Goal: Communication & Community: Ask a question

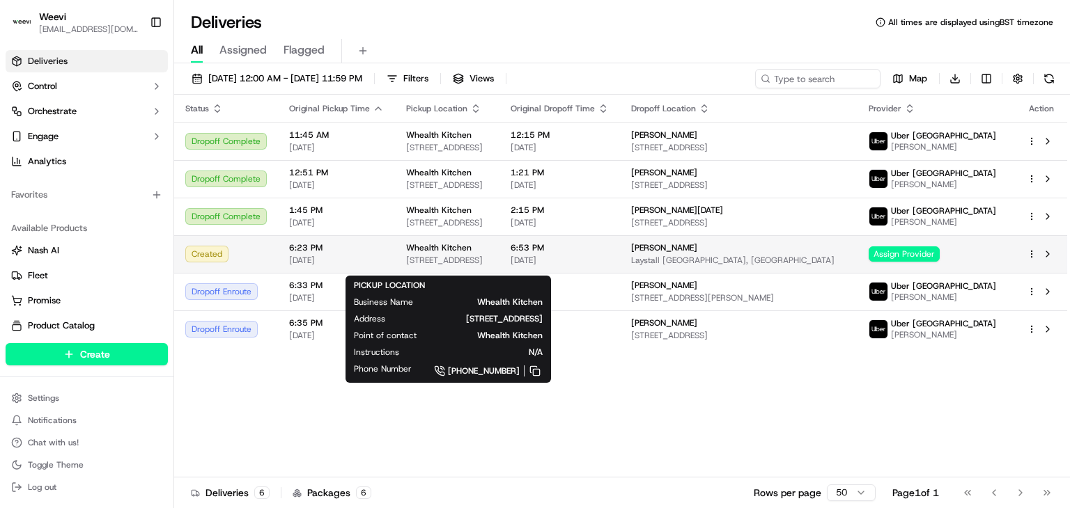
click at [488, 254] on div "Whealth Kitchen" at bounding box center [447, 247] width 82 height 11
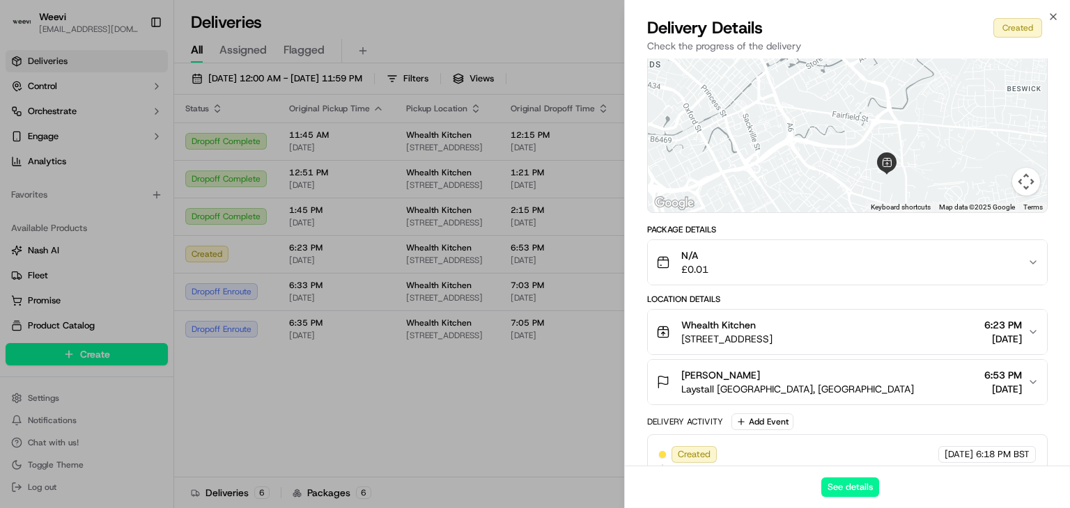
scroll to position [158, 0]
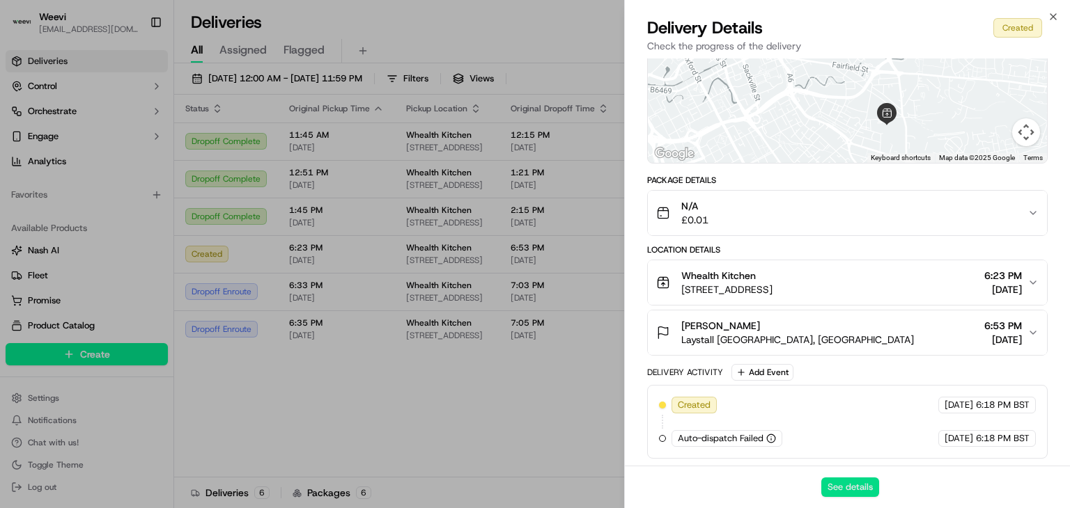
click at [841, 486] on button "See details" at bounding box center [850, 488] width 58 height 20
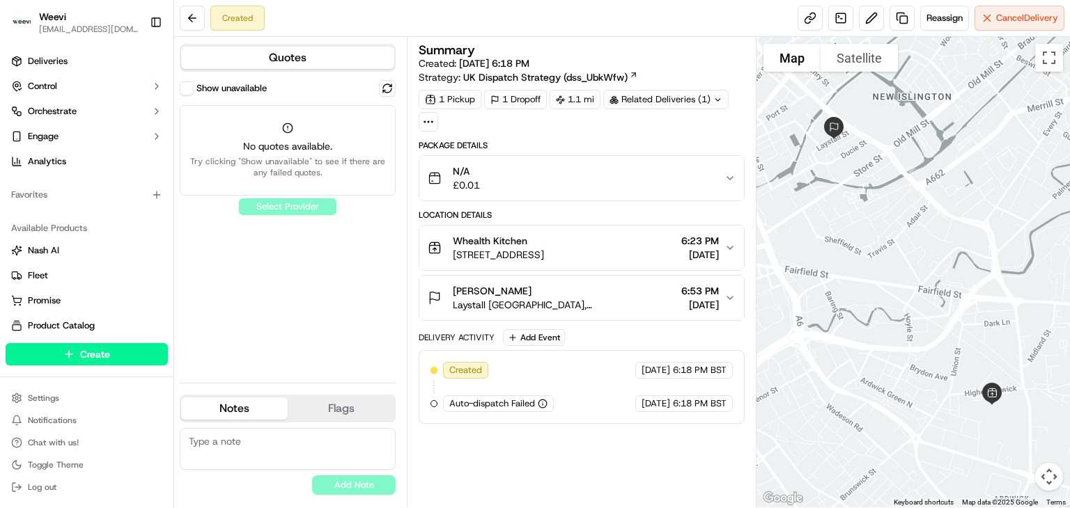
click at [541, 396] on body "Weevi tsamia@weevi.com Toggle Sidebar Deliveries Control Orchestrate Engage Ana…" at bounding box center [535, 254] width 1070 height 508
click at [295, 212] on div "Show unavailable No quotes available. Try clicking "Show unavailable" to see if…" at bounding box center [288, 226] width 216 height 292
click at [390, 90] on button at bounding box center [387, 88] width 17 height 17
click at [390, 91] on button at bounding box center [387, 88] width 17 height 17
click at [546, 396] on div "Auto-dispatch Failed" at bounding box center [498, 404] width 111 height 17
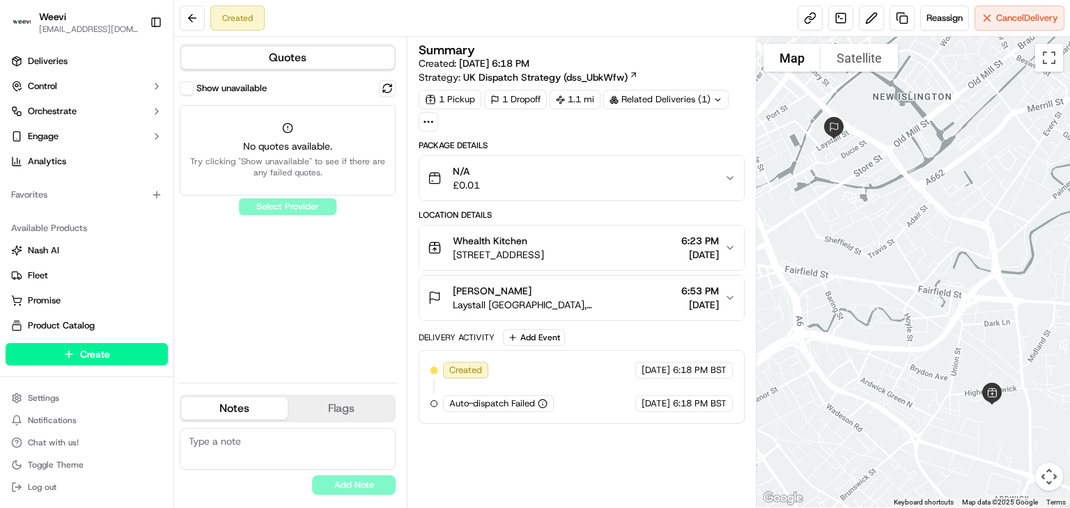
click at [540, 408] on div "Auto-dispatch Failed" at bounding box center [498, 404] width 111 height 17
click at [541, 401] on icon "button" at bounding box center [543, 404] width 10 height 10
click at [295, 203] on div "Show unavailable No quotes available. Try clicking "Show unavailable" to see if…" at bounding box center [288, 226] width 216 height 292
click at [293, 134] on div "No quotes available. Try clicking "Show unavailable" to see if there are any fa…" at bounding box center [288, 150] width 216 height 91
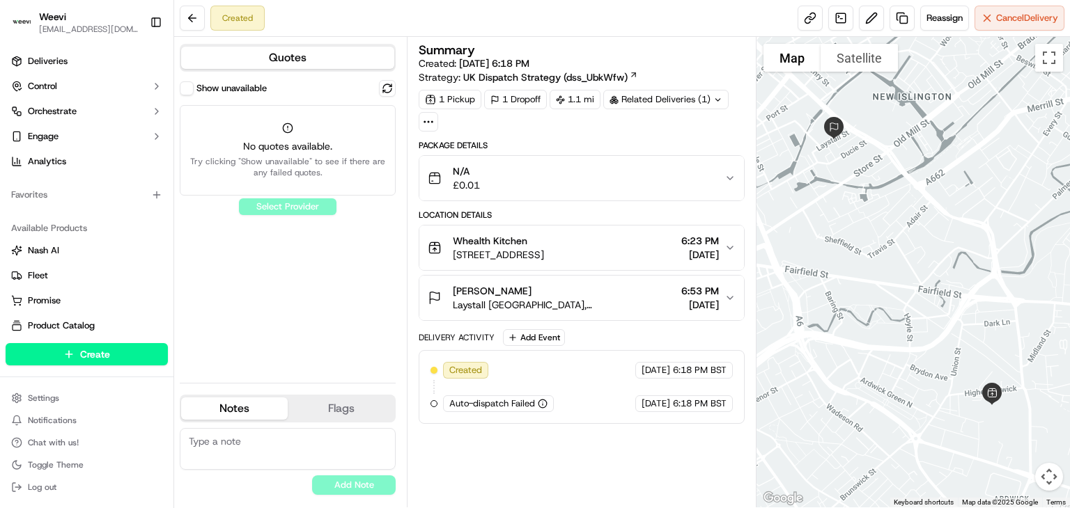
click at [188, 86] on button "Show unavailable" at bounding box center [187, 88] width 14 height 14
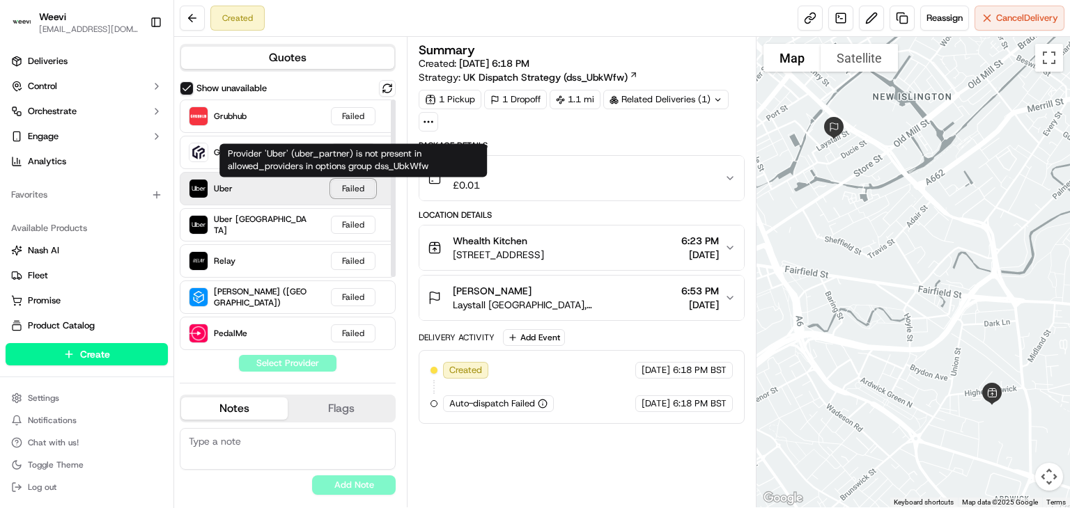
click at [355, 192] on div "Failed" at bounding box center [353, 189] width 45 height 18
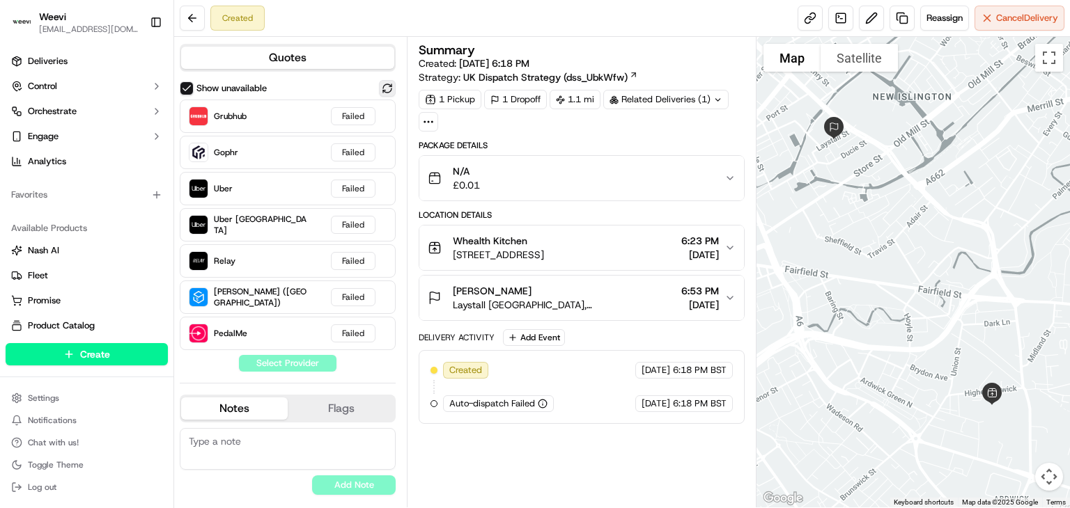
click at [379, 87] on button at bounding box center [387, 88] width 17 height 17
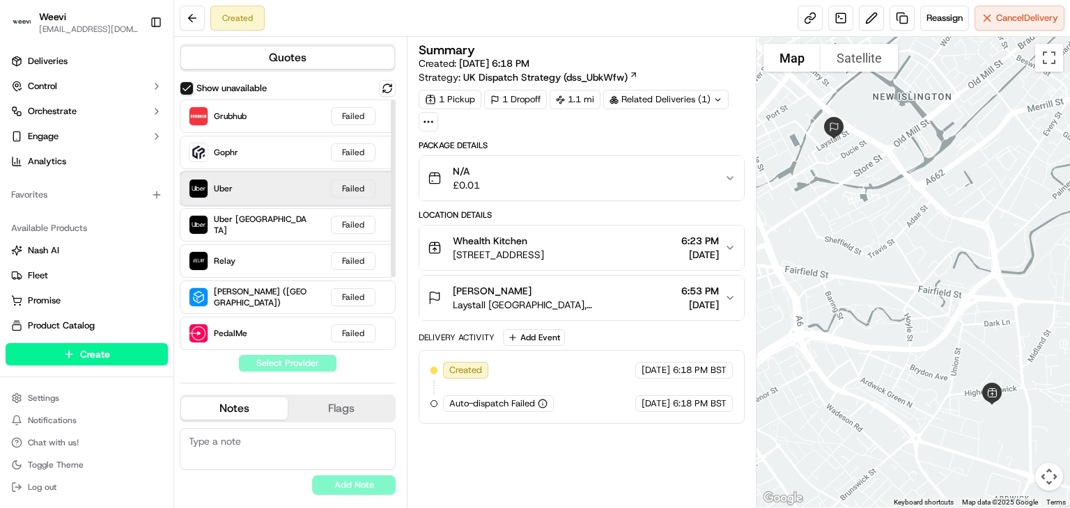
click at [277, 182] on div "Uber Failed" at bounding box center [288, 188] width 216 height 33
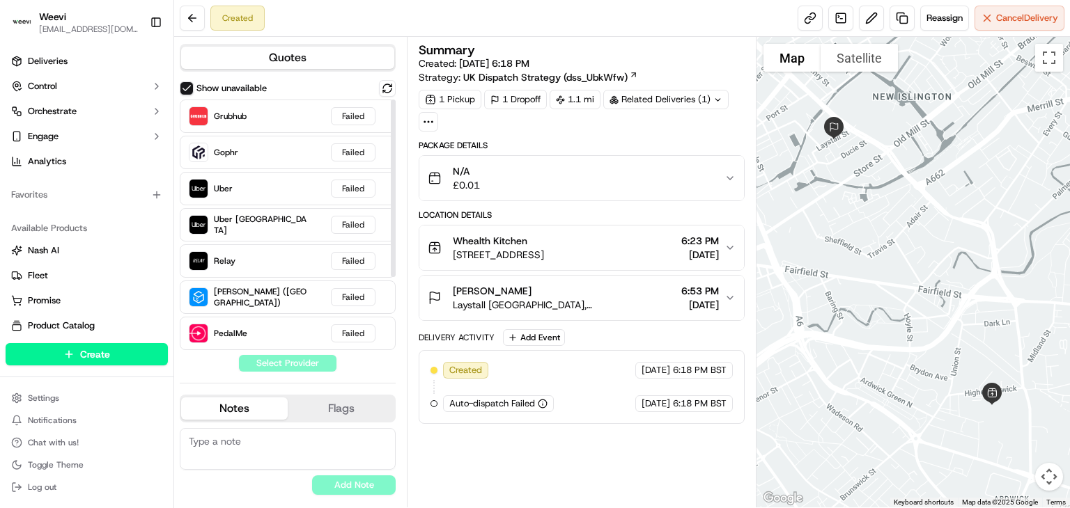
click at [304, 366] on div "Show unavailable Grubhub Failed Gophr Failed Uber Failed Uber Canada Failed Rel…" at bounding box center [288, 226] width 216 height 292
click at [237, 224] on span "Uber [GEOGRAPHIC_DATA]" at bounding box center [260, 225] width 93 height 22
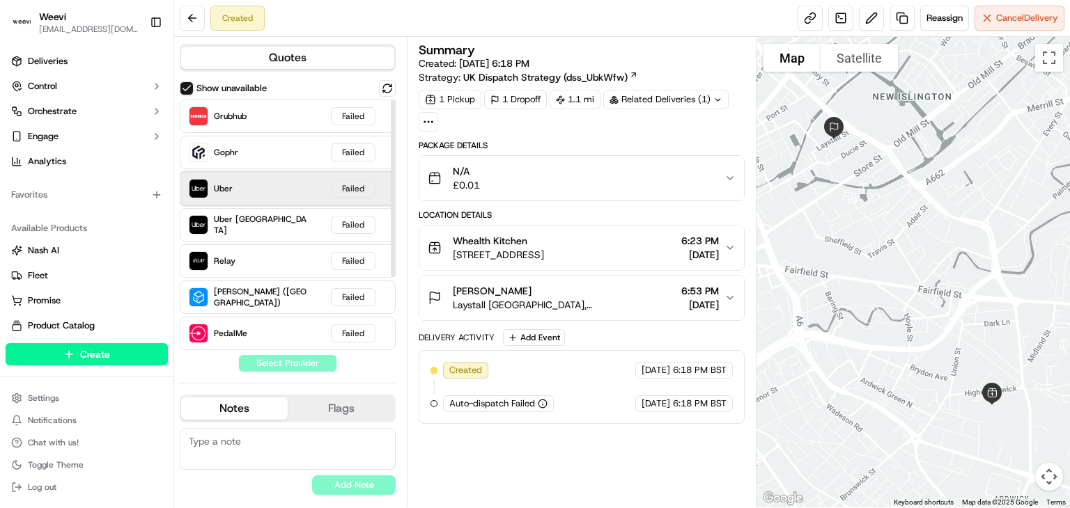
click at [271, 184] on div "Uber Failed" at bounding box center [288, 188] width 216 height 33
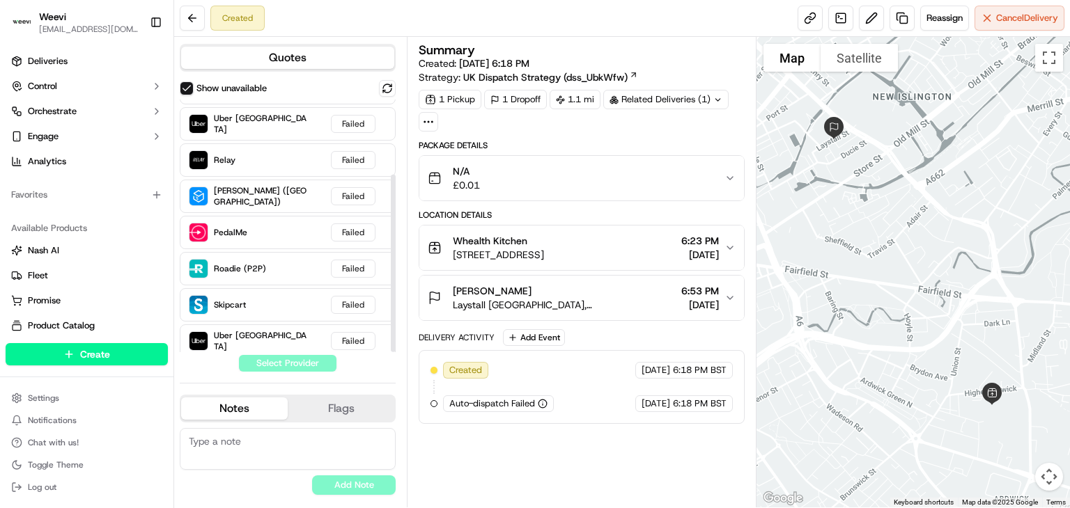
scroll to position [107, 0]
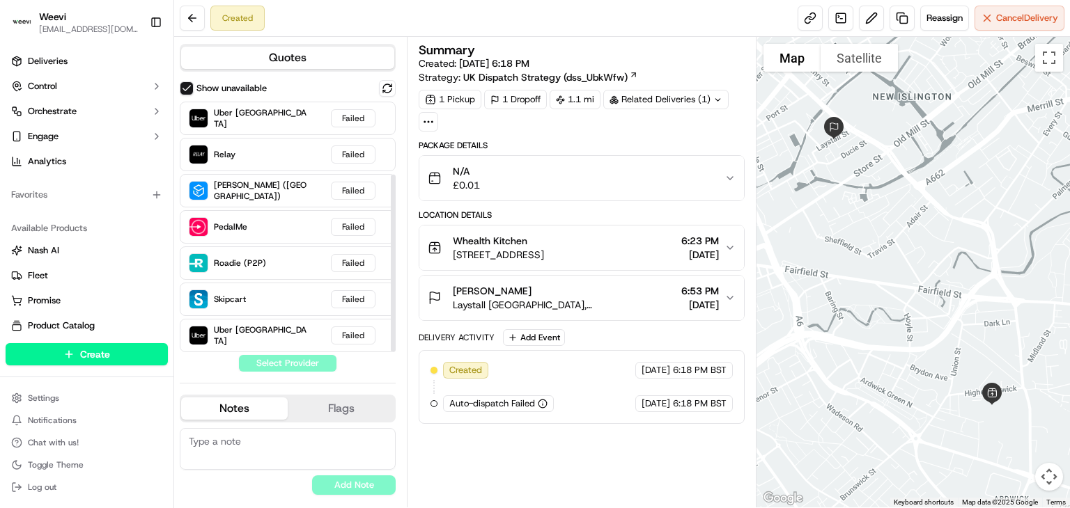
drag, startPoint x: 391, startPoint y: 222, endPoint x: 391, endPoint y: 316, distance: 93.3
click at [391, 316] on div at bounding box center [393, 264] width 5 height 178
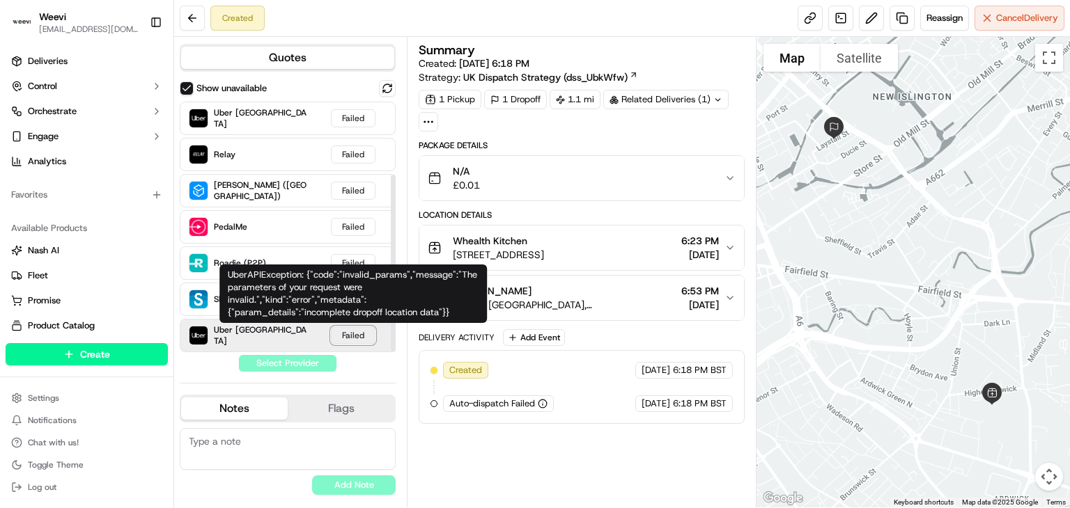
click at [340, 335] on div "Failed" at bounding box center [353, 336] width 45 height 18
click at [365, 341] on div "Failed" at bounding box center [353, 336] width 45 height 18
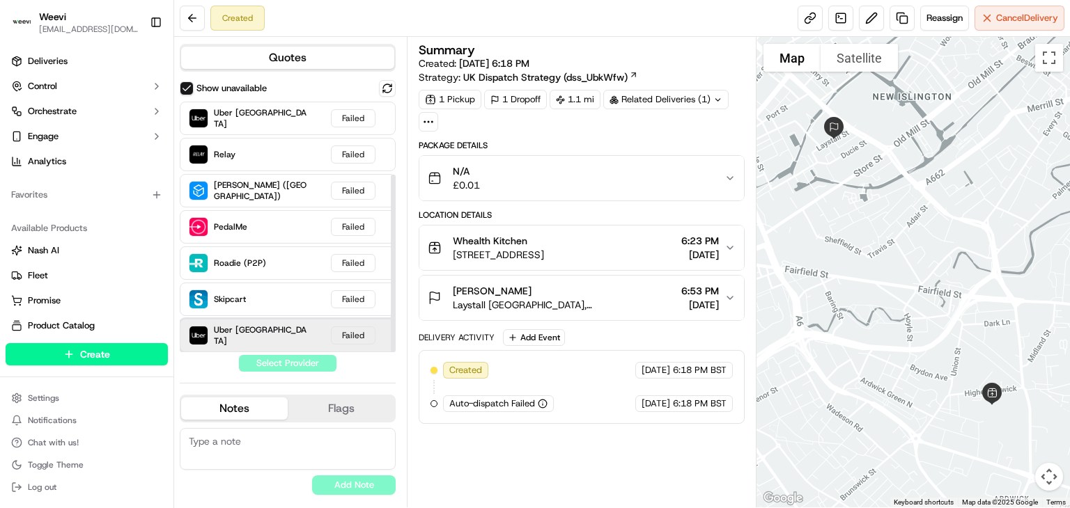
click at [286, 336] on div "Uber UK Failed" at bounding box center [288, 335] width 216 height 33
click at [296, 353] on div "Show unavailable Grubhub Failed Gophr Failed Uber Failed Uber Canada Failed Rel…" at bounding box center [288, 226] width 216 height 292
click at [301, 368] on div "Show unavailable Grubhub Failed Gophr Failed Uber Failed Uber Canada Failed Rel…" at bounding box center [288, 226] width 216 height 292
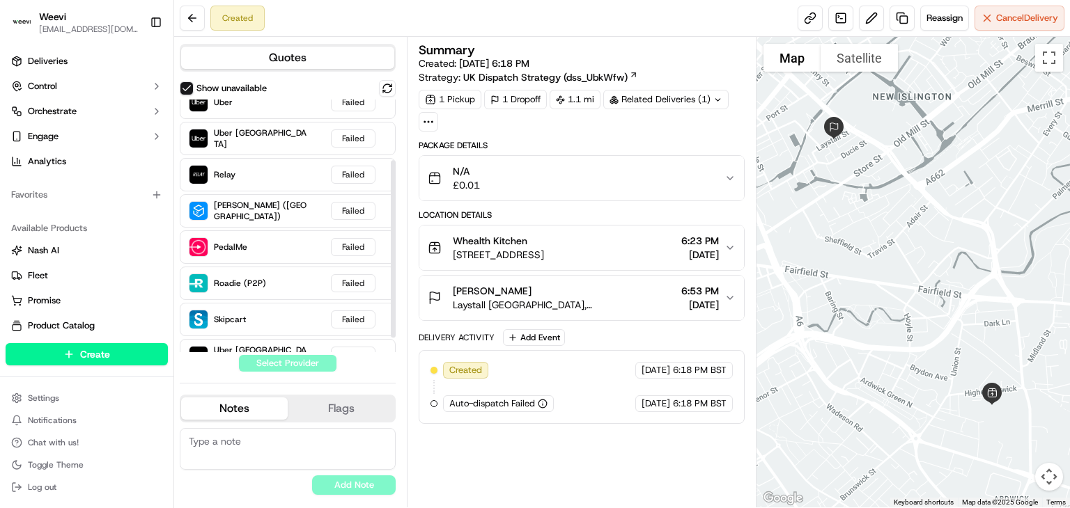
click at [390, 249] on div at bounding box center [393, 226] width 6 height 253
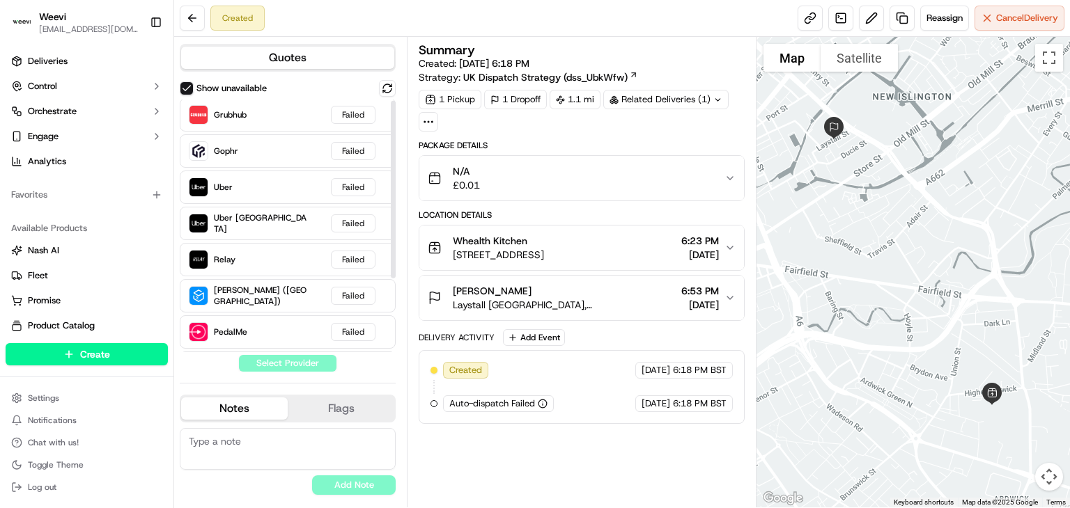
scroll to position [0, 0]
drag, startPoint x: 391, startPoint y: 243, endPoint x: 410, endPoint y: 95, distance: 149.5
click at [396, 100] on div at bounding box center [393, 189] width 5 height 178
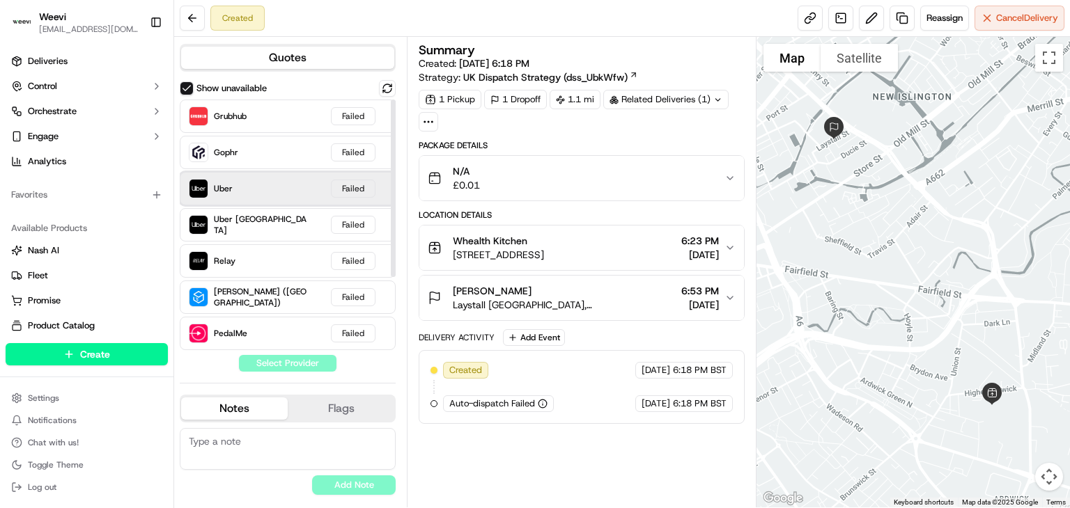
click at [251, 191] on div "Uber Failed" at bounding box center [288, 188] width 216 height 33
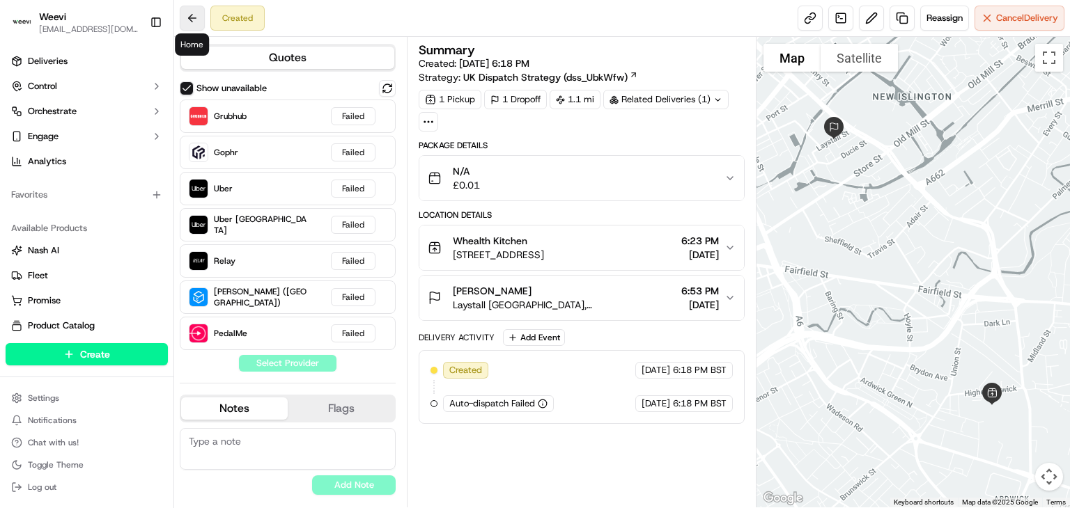
click at [192, 13] on button at bounding box center [192, 18] width 25 height 25
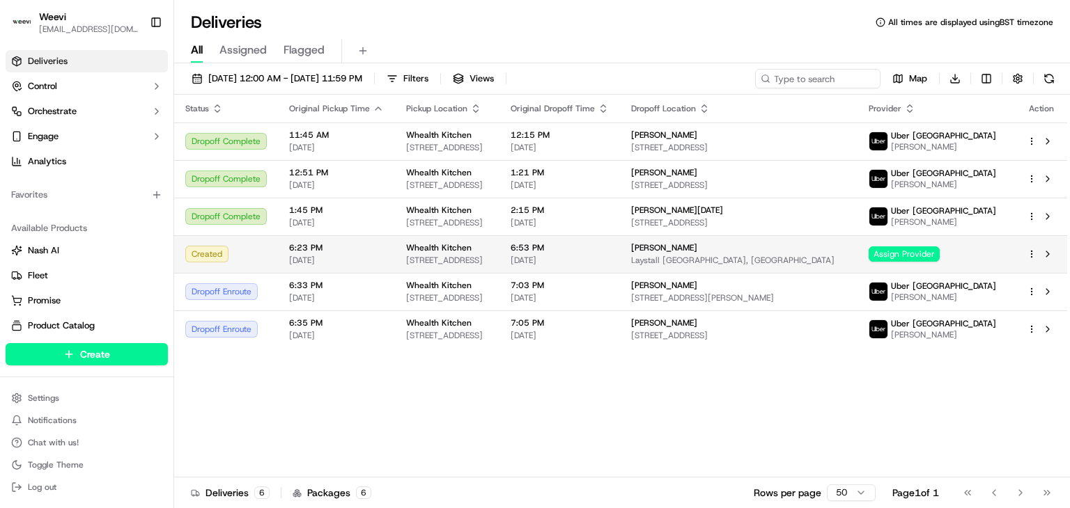
click at [323, 261] on div "6:23 PM 09/17/2025" at bounding box center [336, 254] width 95 height 24
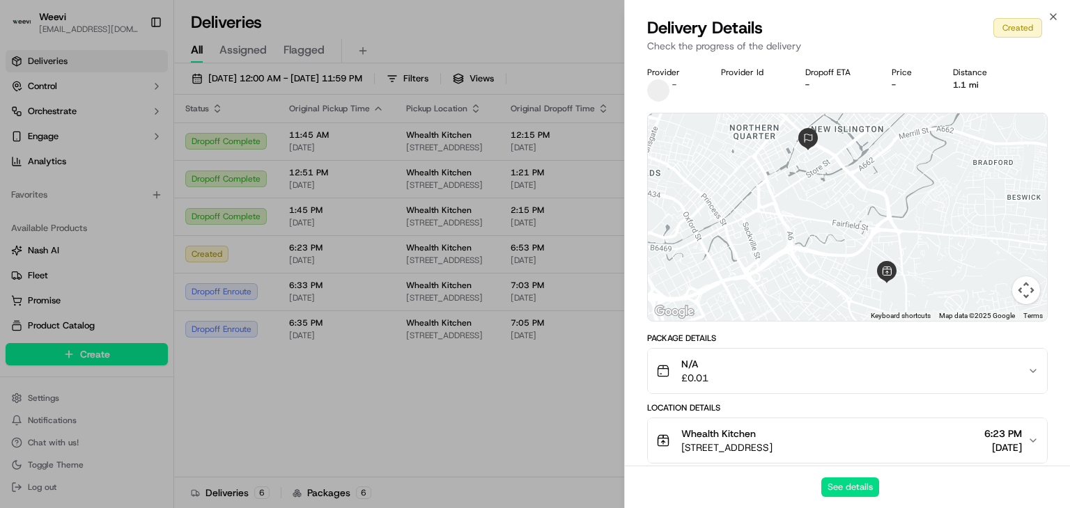
click at [844, 491] on button "See details" at bounding box center [850, 488] width 58 height 20
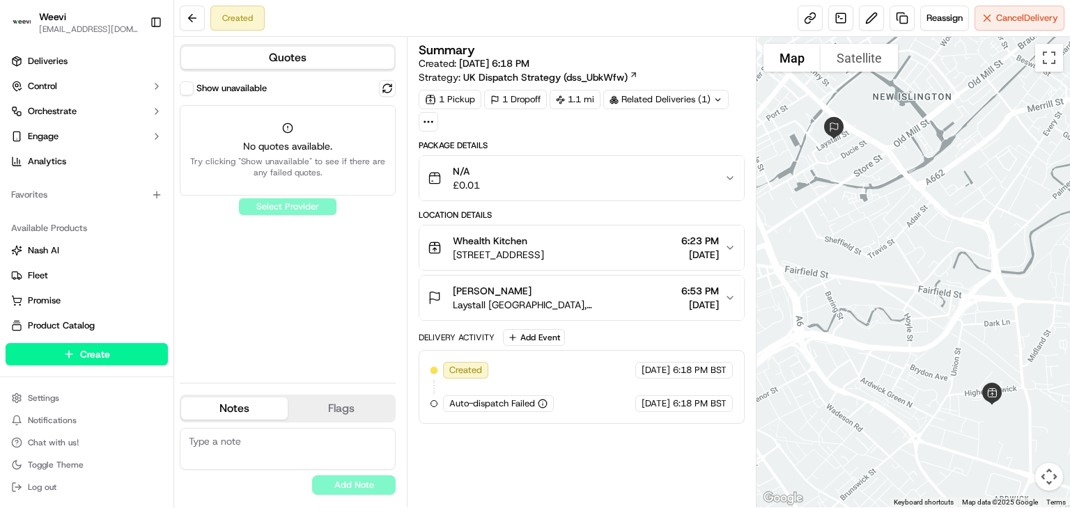
click at [191, 88] on button "Show unavailable" at bounding box center [187, 88] width 14 height 14
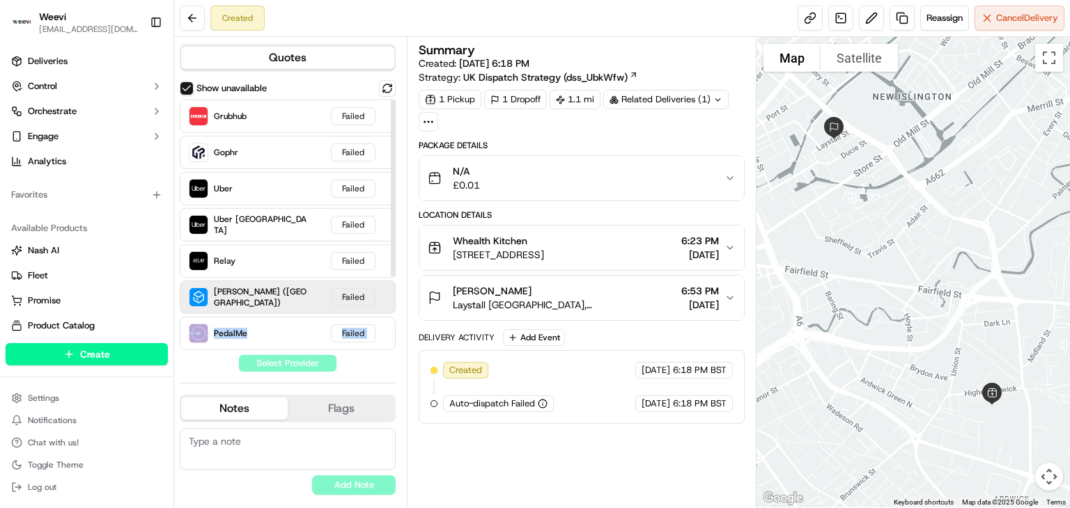
drag, startPoint x: 398, startPoint y: 201, endPoint x: 388, endPoint y: 287, distance: 86.9
click at [388, 287] on div "Quotes Show unavailable Grubhub Failed Gophr Failed Uber Failed Uber Canada Fai…" at bounding box center [290, 272] width 233 height 471
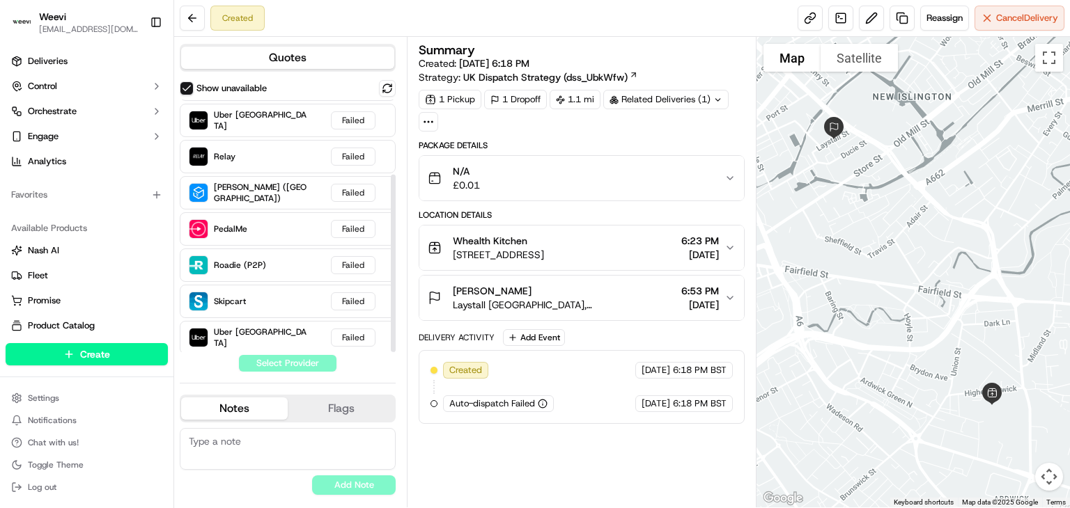
scroll to position [107, 0]
drag, startPoint x: 391, startPoint y: 270, endPoint x: 392, endPoint y: 355, distance: 85.0
click at [392, 352] on div at bounding box center [393, 264] width 5 height 178
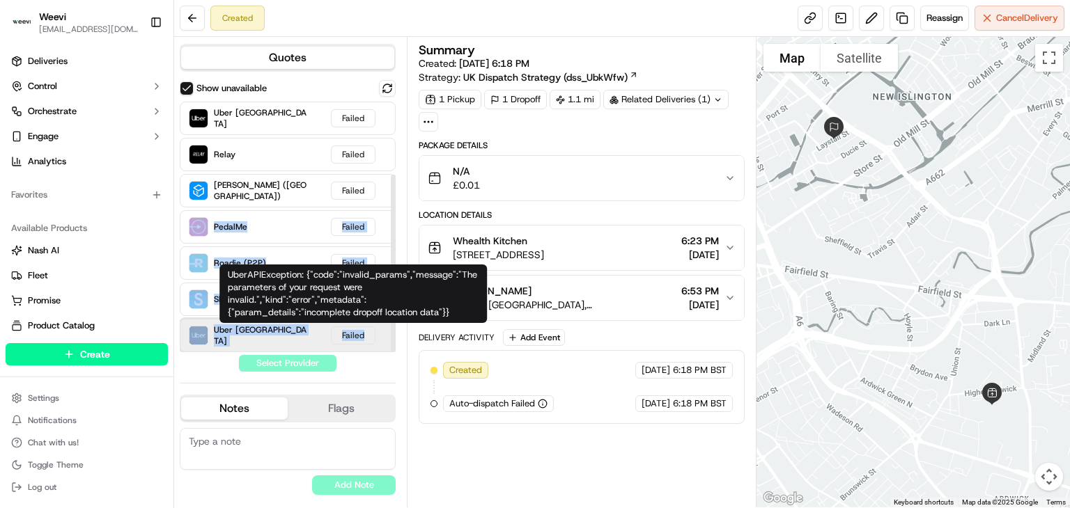
click at [388, 338] on div "Uber UK Failed" at bounding box center [288, 335] width 216 height 33
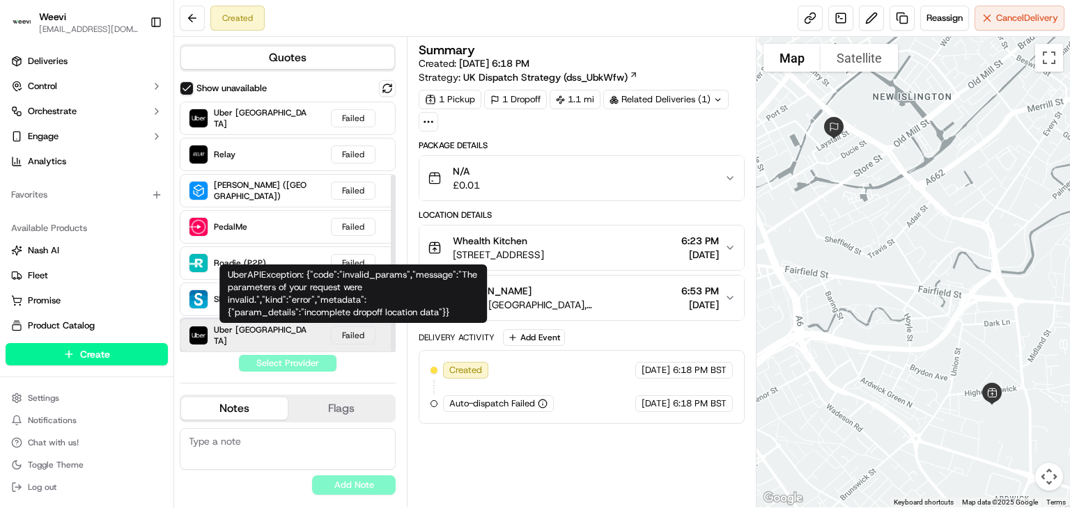
click at [318, 339] on div "Uber UK Failed" at bounding box center [288, 335] width 216 height 33
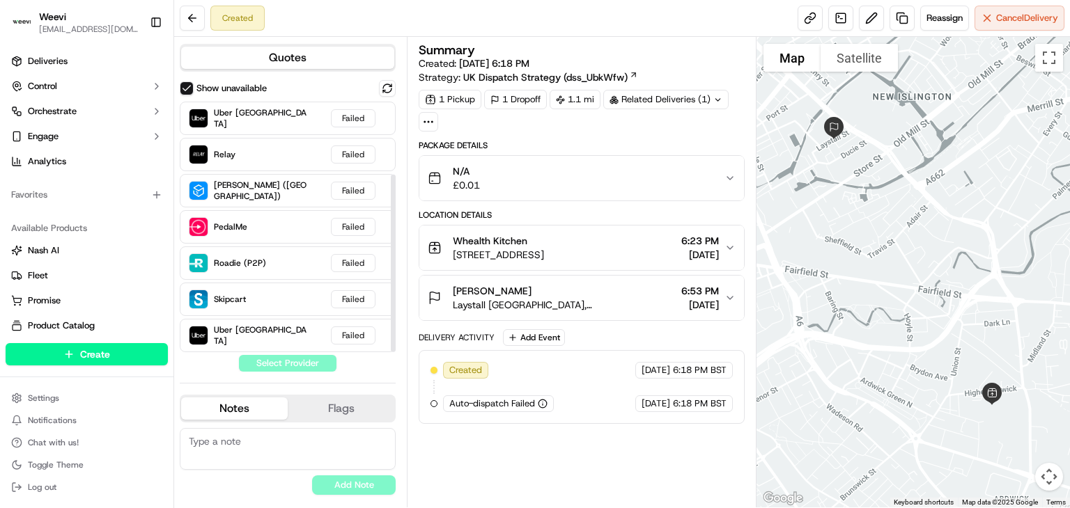
click at [317, 362] on div "Show unavailable Grubhub Failed Gophr Failed Uber Failed Uber Canada Failed Rel…" at bounding box center [288, 226] width 216 height 292
click at [238, 330] on span "Uber [GEOGRAPHIC_DATA]" at bounding box center [260, 336] width 93 height 22
click at [290, 362] on div "Show unavailable Grubhub Failed Gophr Failed Uber Failed Uber Canada Failed Rel…" at bounding box center [288, 226] width 216 height 292
click at [329, 407] on button "Flags" at bounding box center [341, 409] width 107 height 22
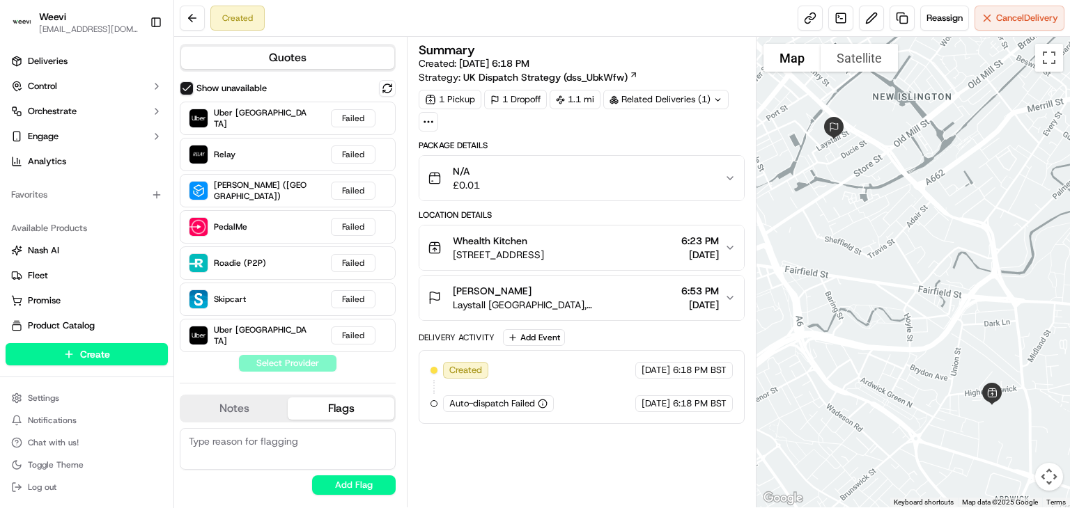
click at [263, 413] on button "Notes" at bounding box center [234, 409] width 107 height 22
click at [284, 368] on div "Show unavailable Grubhub Failed Gophr Failed Uber Failed Uber Canada Failed Rel…" at bounding box center [288, 226] width 216 height 292
click at [730, 238] on button "Whealth Kitchen 28, 58-60 Higher Ardwick, Manchester M12 6DA, UK 6:23 PM 09/17/…" at bounding box center [581, 248] width 325 height 45
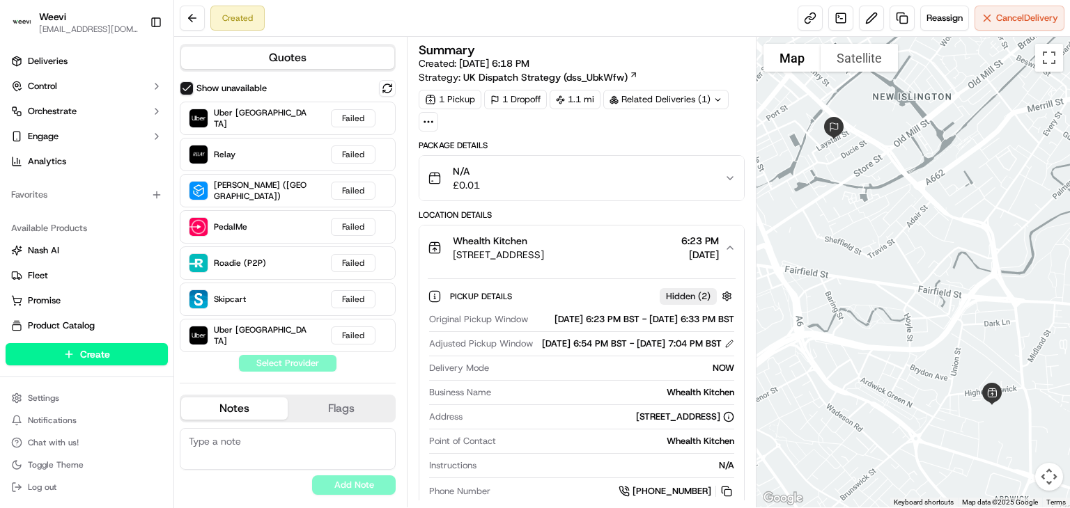
click at [730, 238] on button "Whealth Kitchen 28, 58-60 Higher Ardwick, Manchester M12 6DA, UK 6:23 PM 09/17/…" at bounding box center [581, 248] width 325 height 45
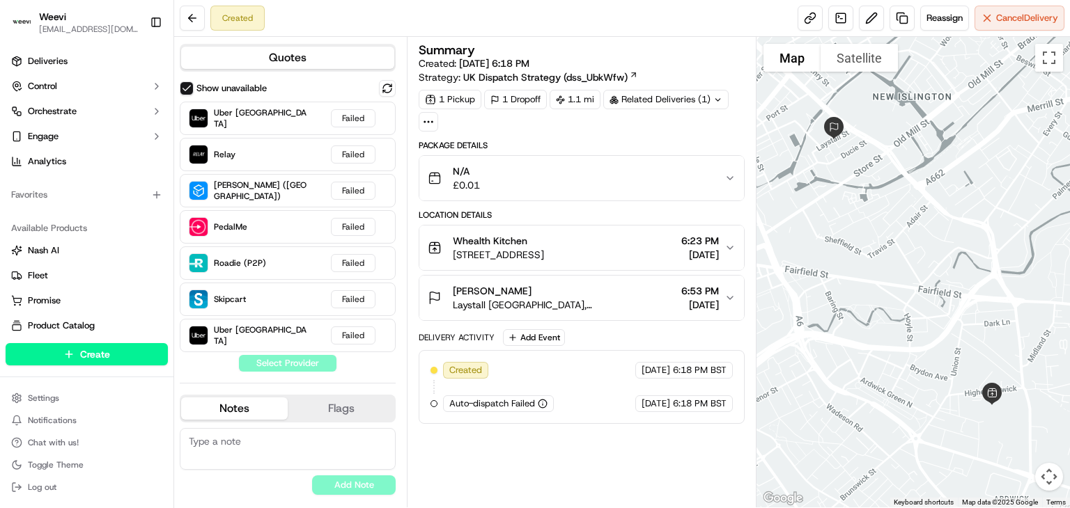
click at [183, 91] on button "Show unavailable" at bounding box center [187, 88] width 14 height 14
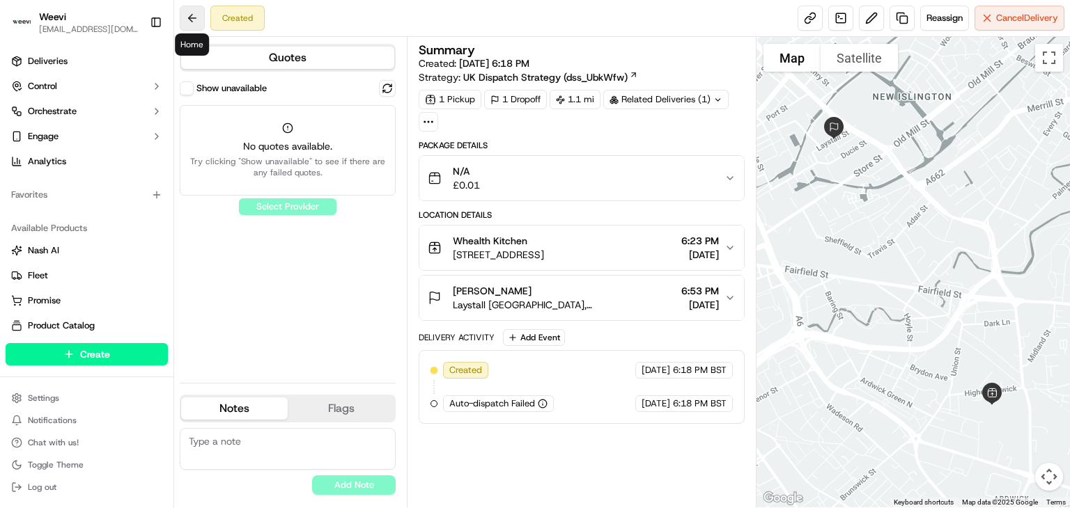
click at [185, 11] on button at bounding box center [192, 18] width 25 height 25
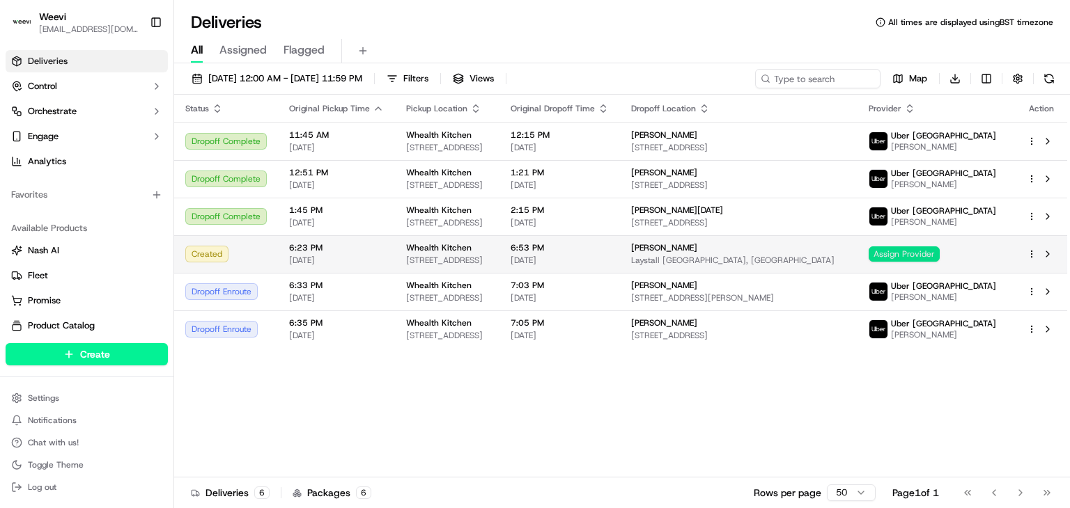
click at [931, 262] on span "Assign Provider" at bounding box center [904, 254] width 71 height 15
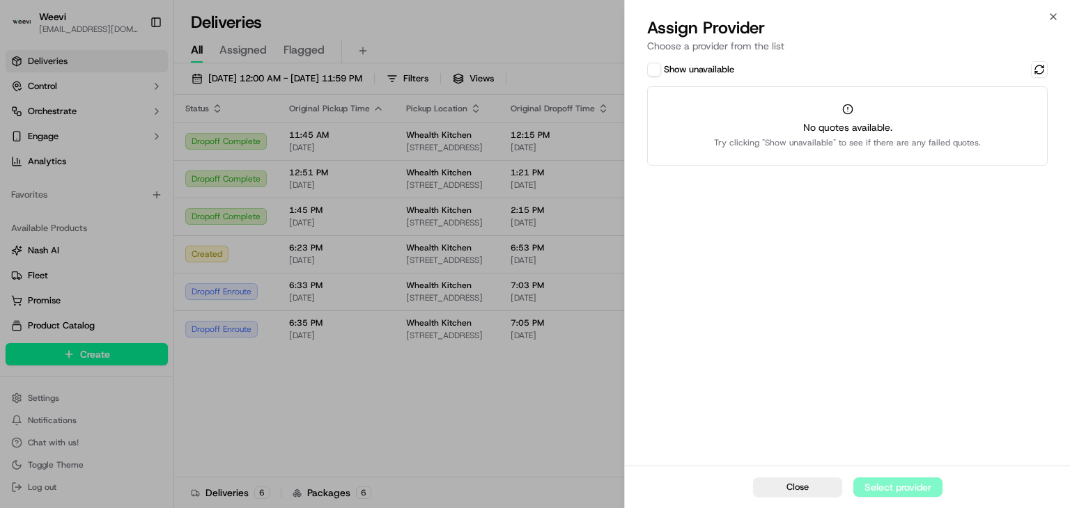
click at [657, 65] on button "Show unavailable" at bounding box center [654, 70] width 14 height 14
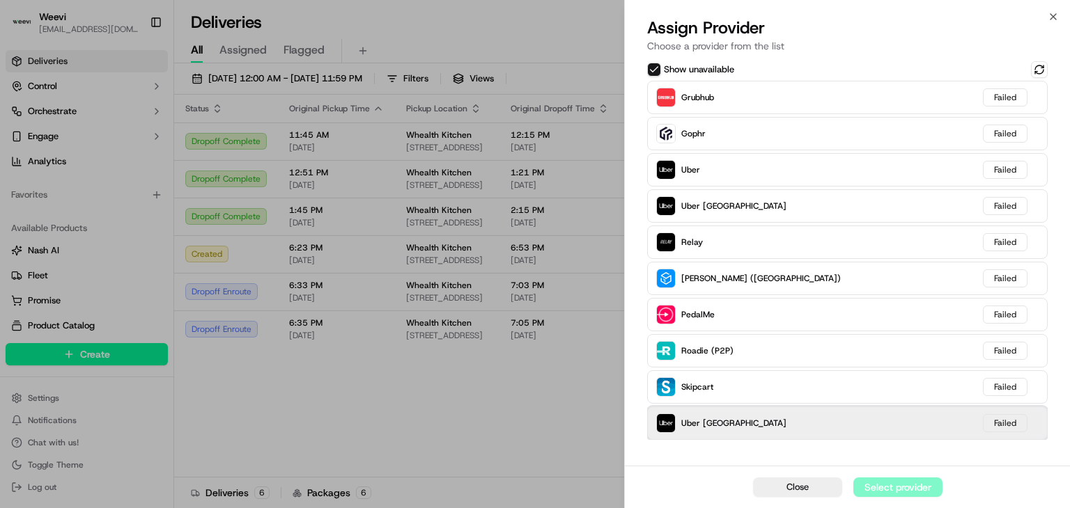
click at [858, 429] on div "Uber UK Failed" at bounding box center [847, 423] width 401 height 33
click at [715, 412] on div "Uber UK Failed" at bounding box center [847, 423] width 401 height 33
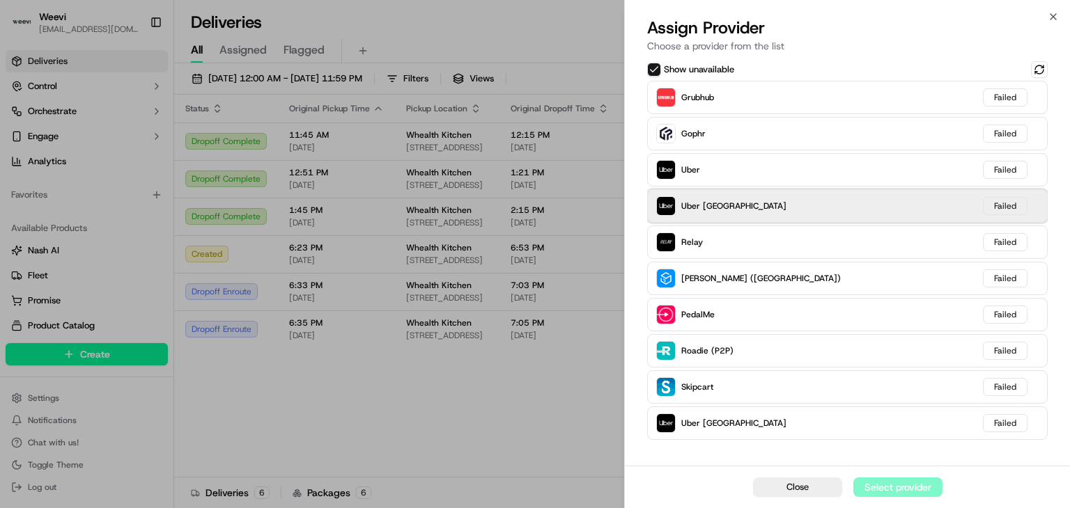
click at [763, 207] on div "Uber Canada Failed" at bounding box center [847, 205] width 401 height 33
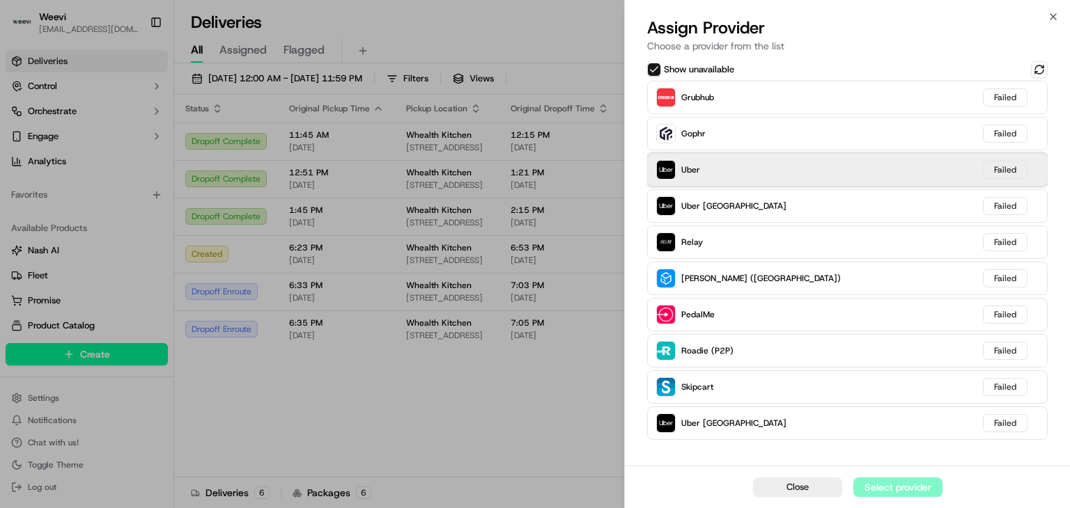
click at [776, 168] on div "Uber Failed" at bounding box center [847, 169] width 401 height 33
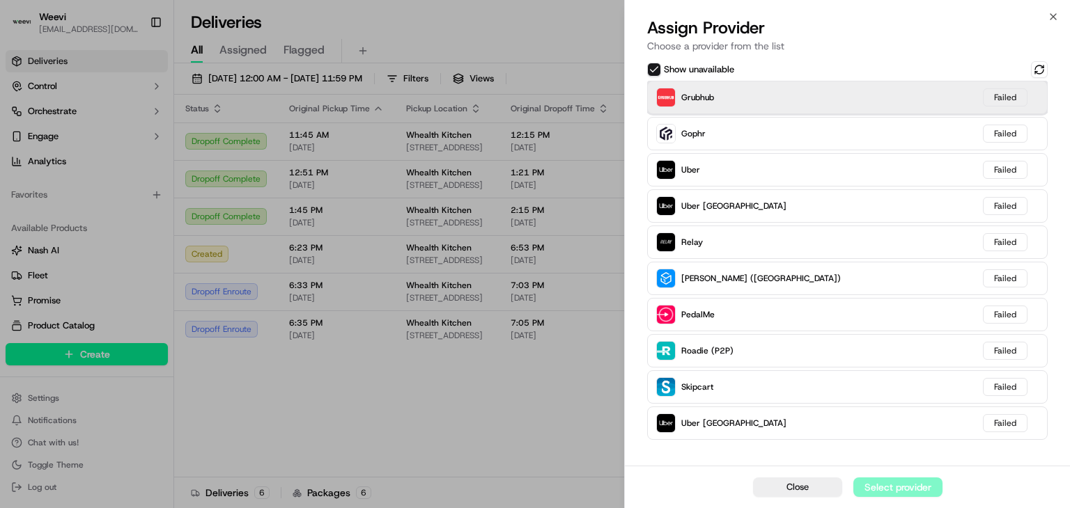
click at [786, 91] on div "Grubhub Failed" at bounding box center [847, 97] width 401 height 33
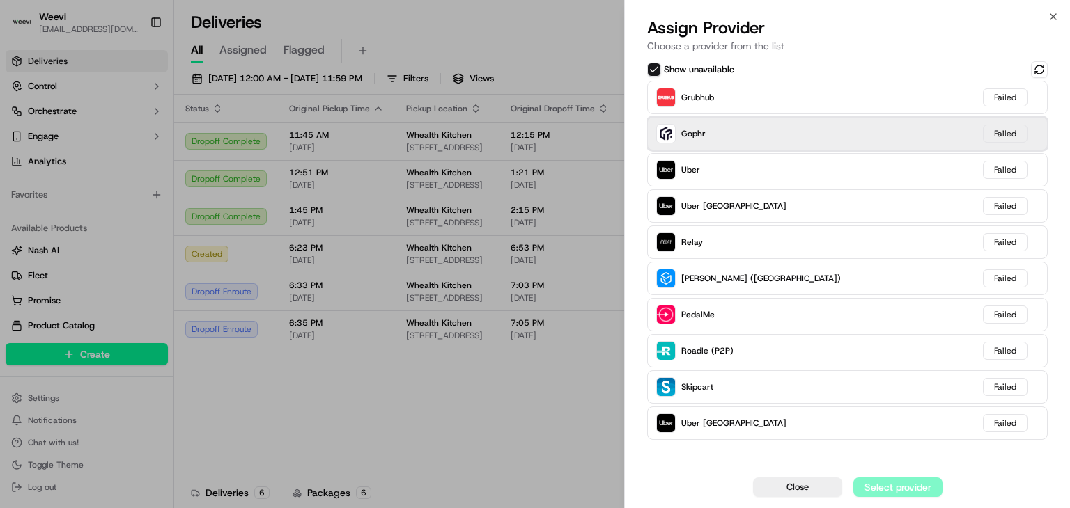
click at [789, 135] on div "Gophr Failed" at bounding box center [847, 133] width 401 height 33
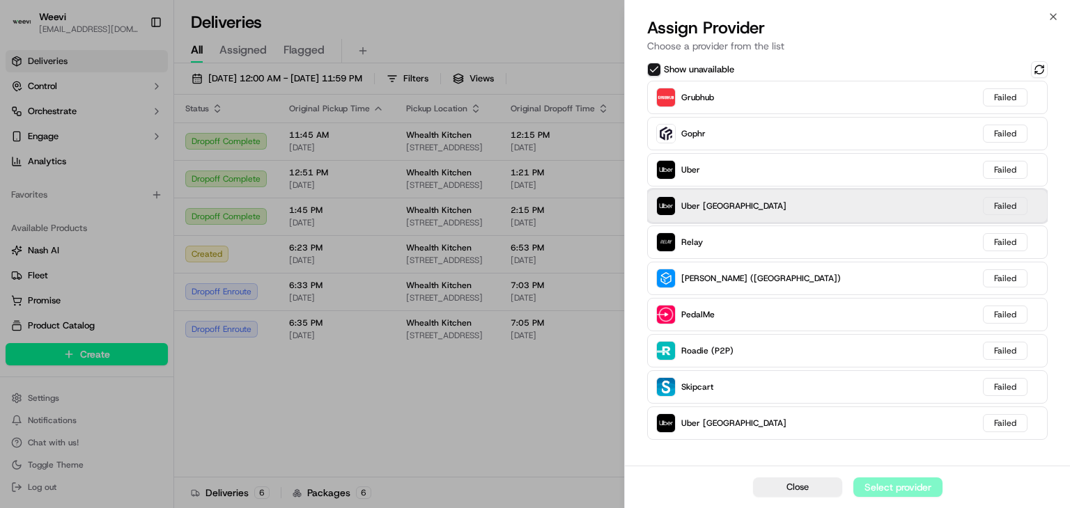
click at [795, 197] on div "Uber Canada Failed" at bounding box center [847, 205] width 401 height 33
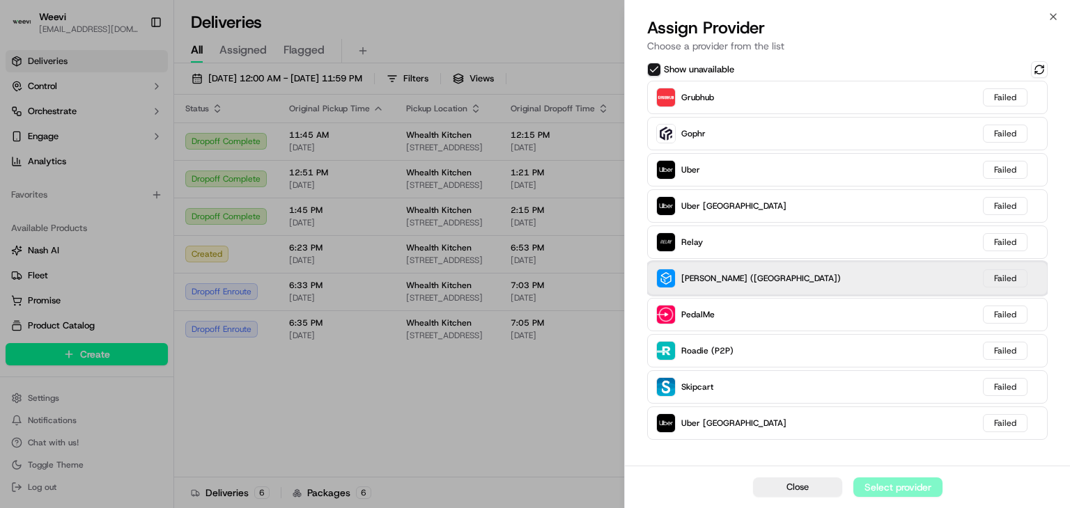
click at [780, 272] on div "Stuart (UK) Failed" at bounding box center [847, 278] width 401 height 33
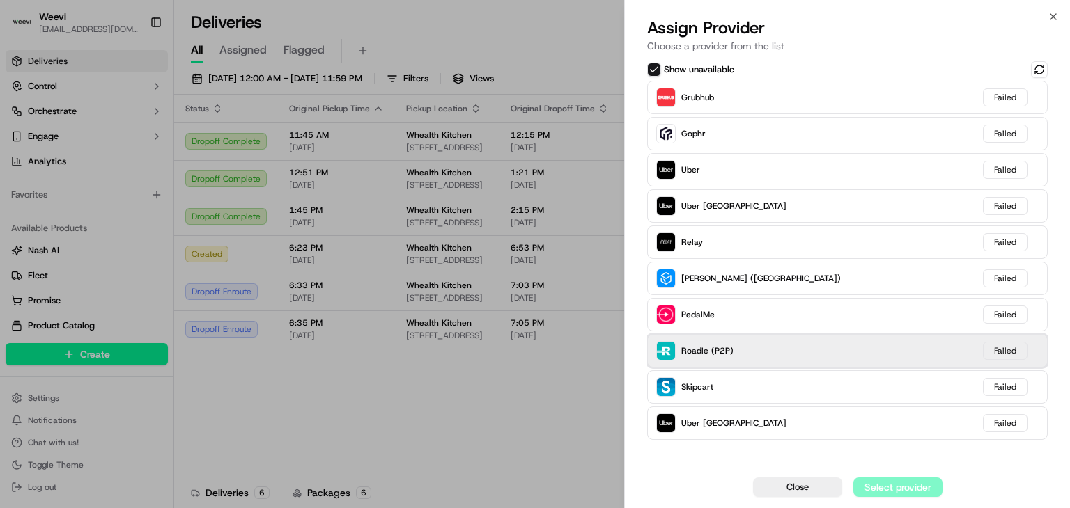
click at [791, 346] on div "Roadie (P2P) Failed" at bounding box center [847, 350] width 401 height 33
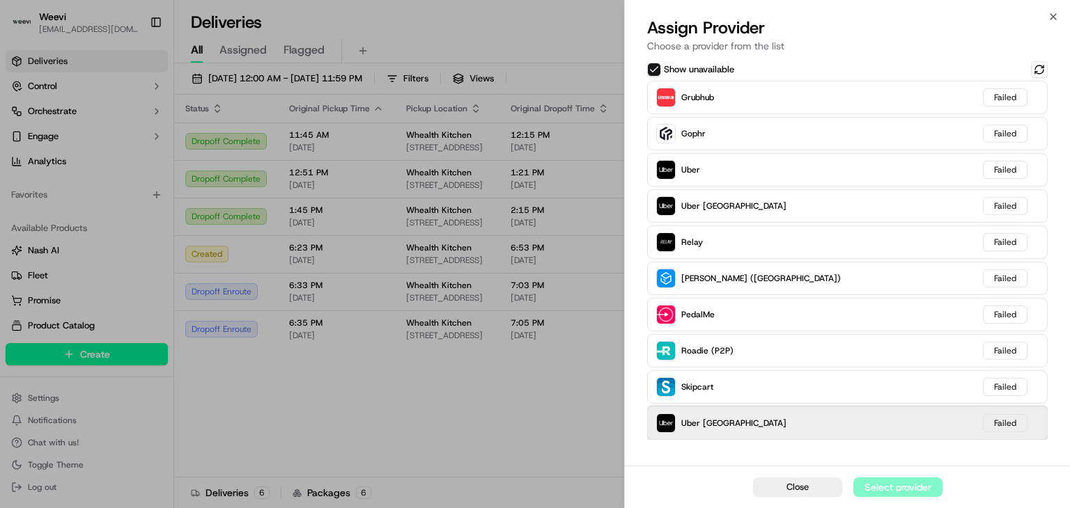
click at [758, 424] on div "Uber UK Failed" at bounding box center [847, 423] width 401 height 33
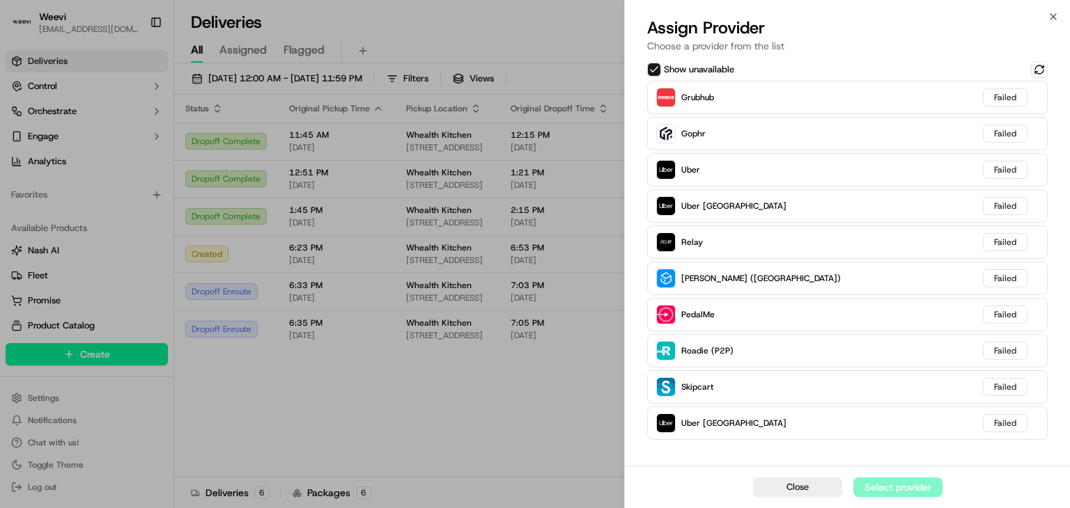
click at [878, 490] on div "Close Select provider" at bounding box center [847, 487] width 445 height 42
click at [1061, 20] on div "Assign Provider Choose a provider from the list" at bounding box center [847, 38] width 445 height 42
click at [1053, 17] on icon "button" at bounding box center [1053, 17] width 6 height 6
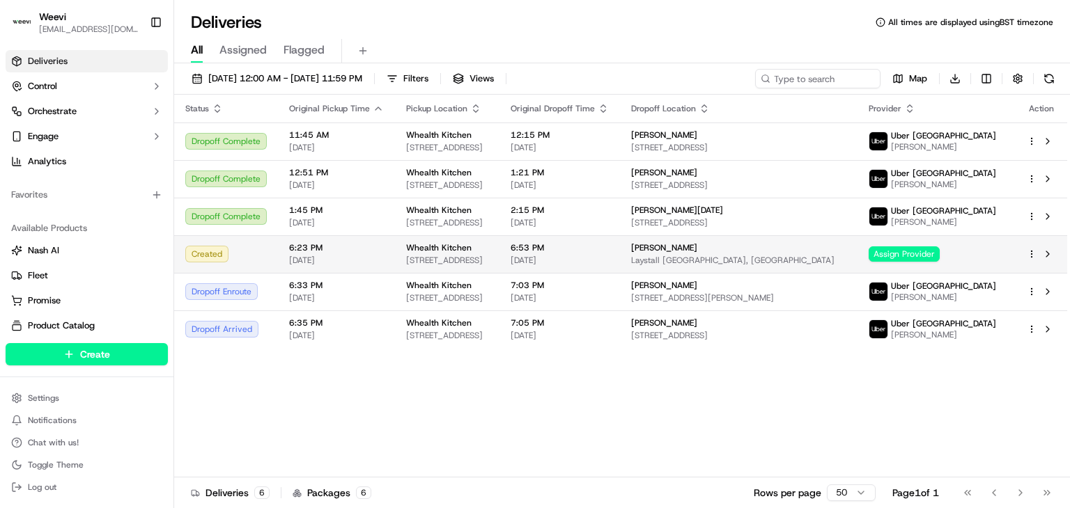
click at [264, 260] on div "Created" at bounding box center [225, 254] width 81 height 17
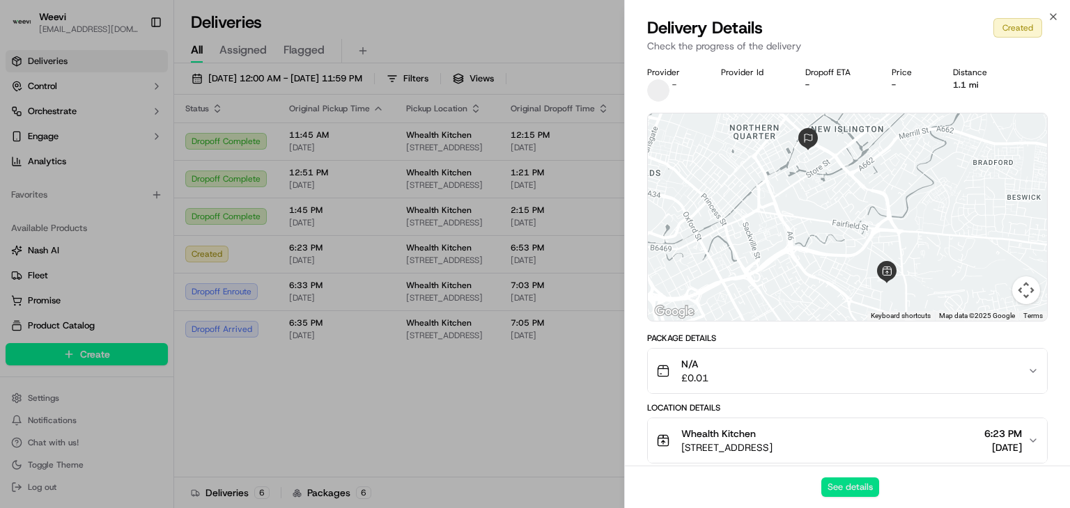
click at [856, 488] on button "See details" at bounding box center [850, 488] width 58 height 20
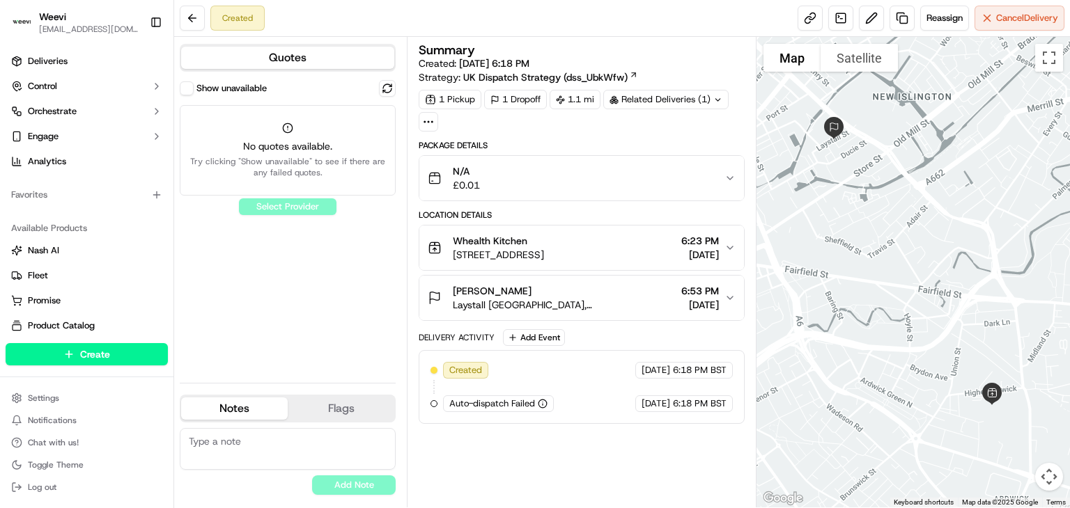
click at [192, 90] on button "Show unavailable" at bounding box center [187, 88] width 14 height 14
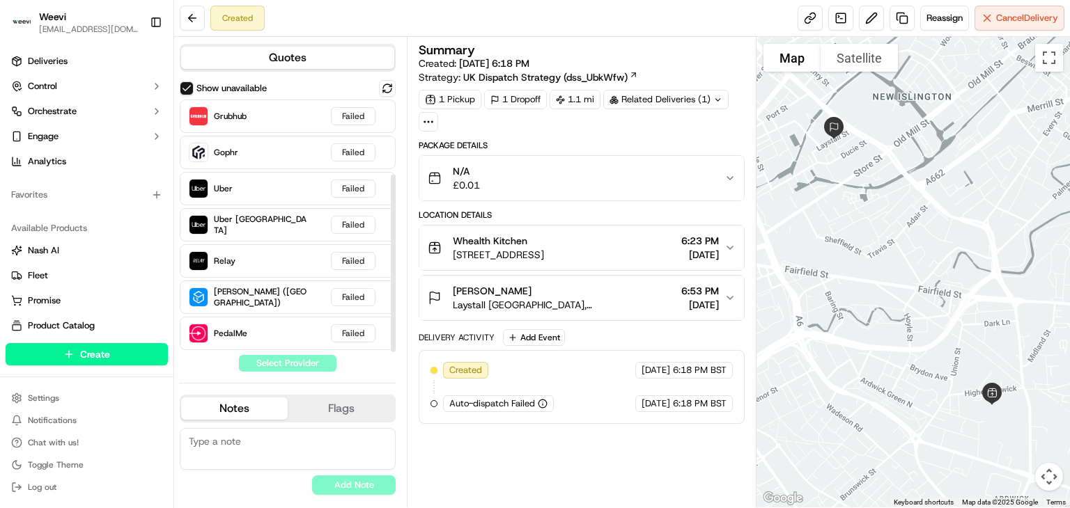
scroll to position [107, 0]
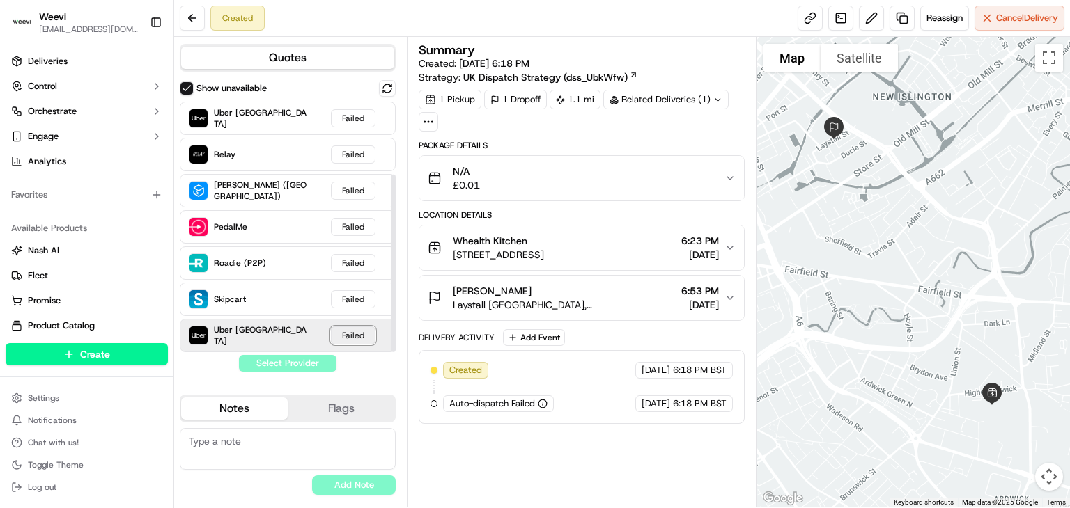
click at [332, 338] on div "Failed" at bounding box center [353, 336] width 45 height 18
click at [390, 87] on button at bounding box center [387, 88] width 17 height 17
click at [391, 89] on button at bounding box center [387, 88] width 17 height 17
click at [242, 436] on textarea at bounding box center [288, 449] width 216 height 42
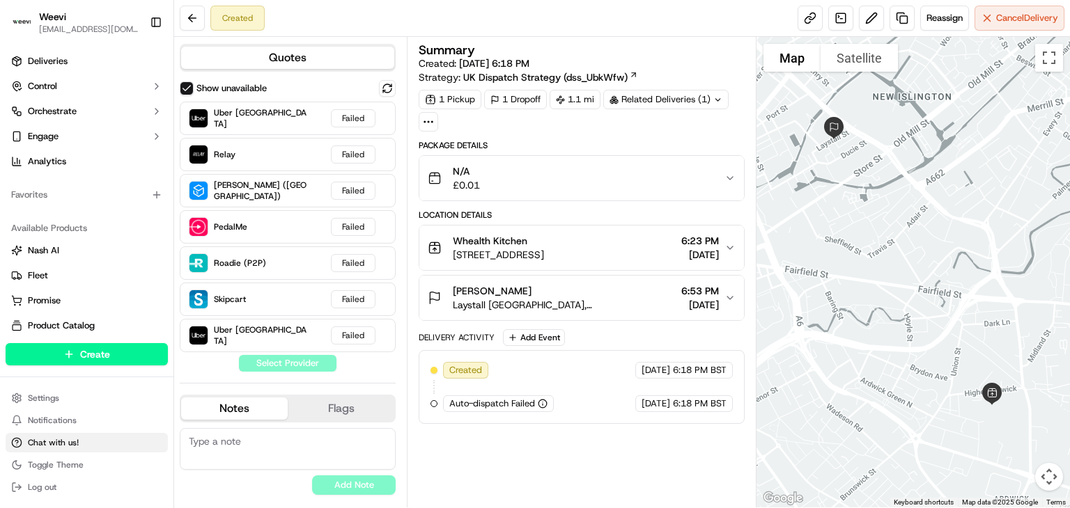
click at [98, 449] on button "Chat with us!" at bounding box center [87, 443] width 162 height 20
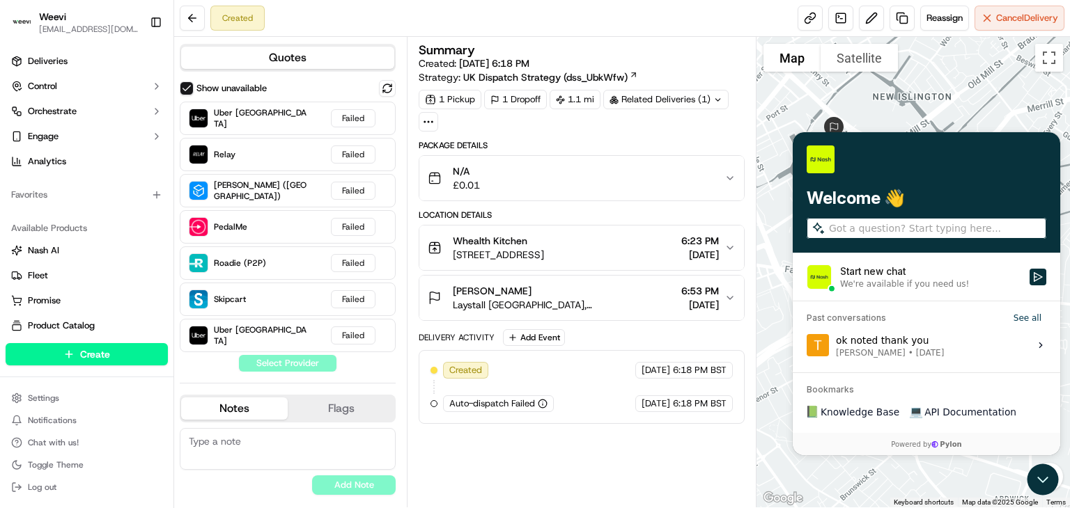
click at [915, 285] on div "We're available if you need us!" at bounding box center [904, 283] width 129 height 11
click at [1030, 285] on button "Start new chat We're available if you need us!" at bounding box center [1038, 276] width 17 height 17
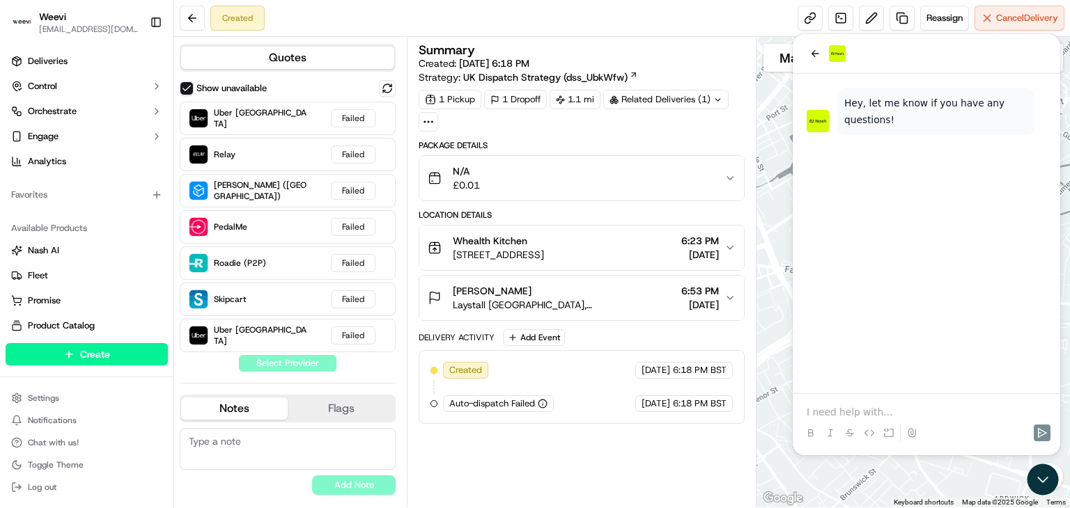
click at [883, 407] on p at bounding box center [927, 412] width 240 height 14
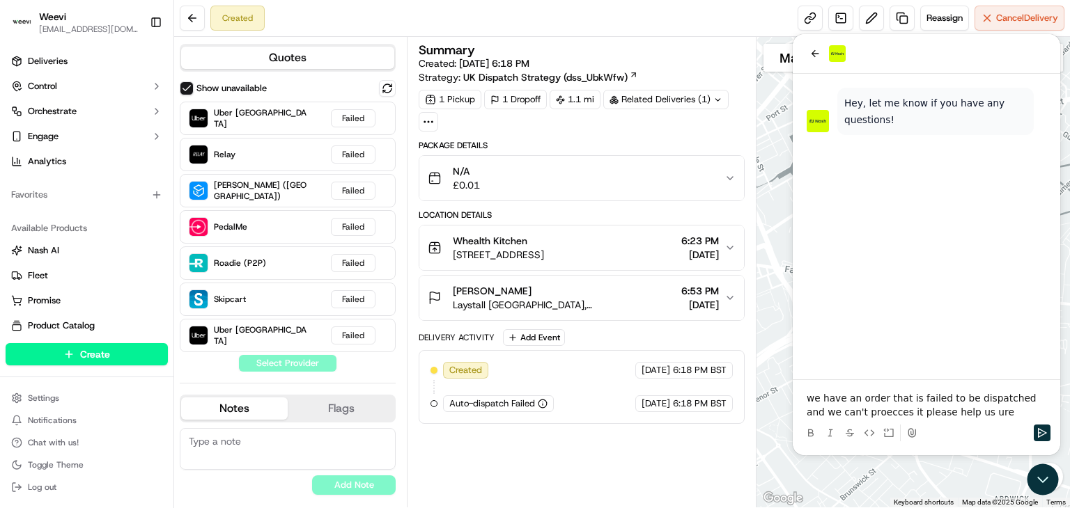
click at [901, 398] on p "we have an order that is failed to be dispatched and we can't proecces it pleas…" at bounding box center [927, 405] width 240 height 28
